Goal: Information Seeking & Learning: Find specific page/section

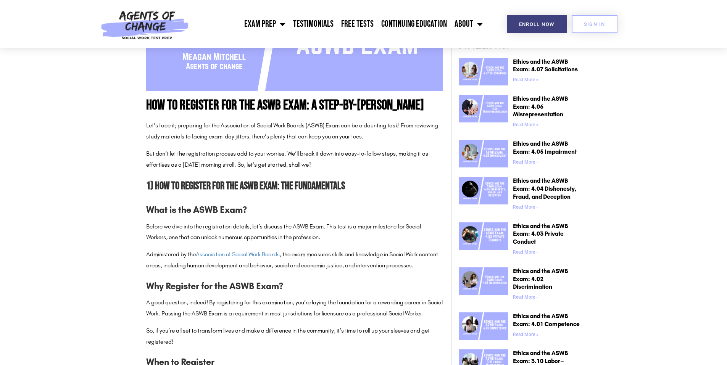
scroll to position [344, 0]
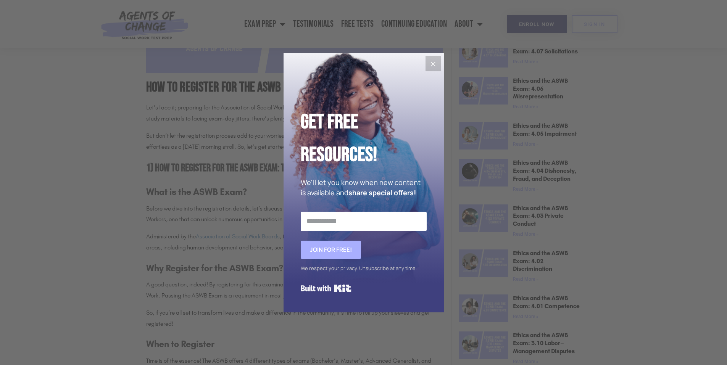
click at [433, 64] on icon "Close" at bounding box center [433, 64] width 5 height 5
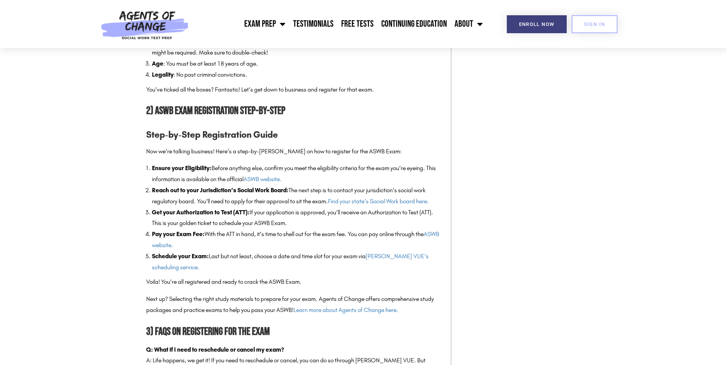
scroll to position [802, 0]
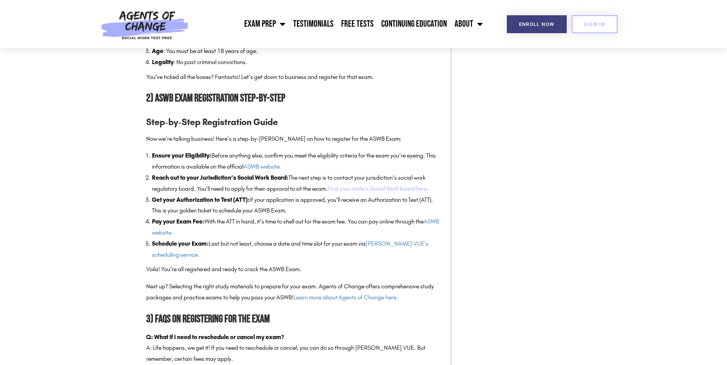
click at [396, 192] on link "Find your state’s Social Work board here." at bounding box center [378, 188] width 101 height 7
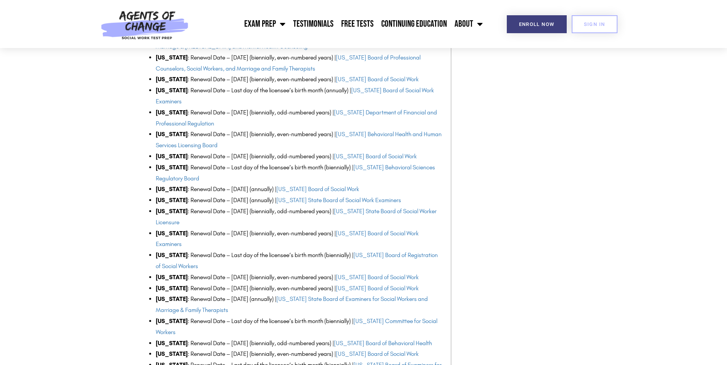
scroll to position [725, 0]
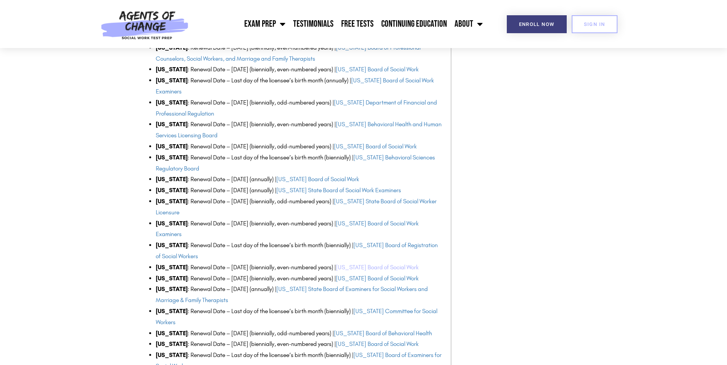
click at [393, 264] on link "Michigan Board of Social Work" at bounding box center [377, 267] width 83 height 7
